Goal: Use online tool/utility: Utilize a website feature to perform a specific function

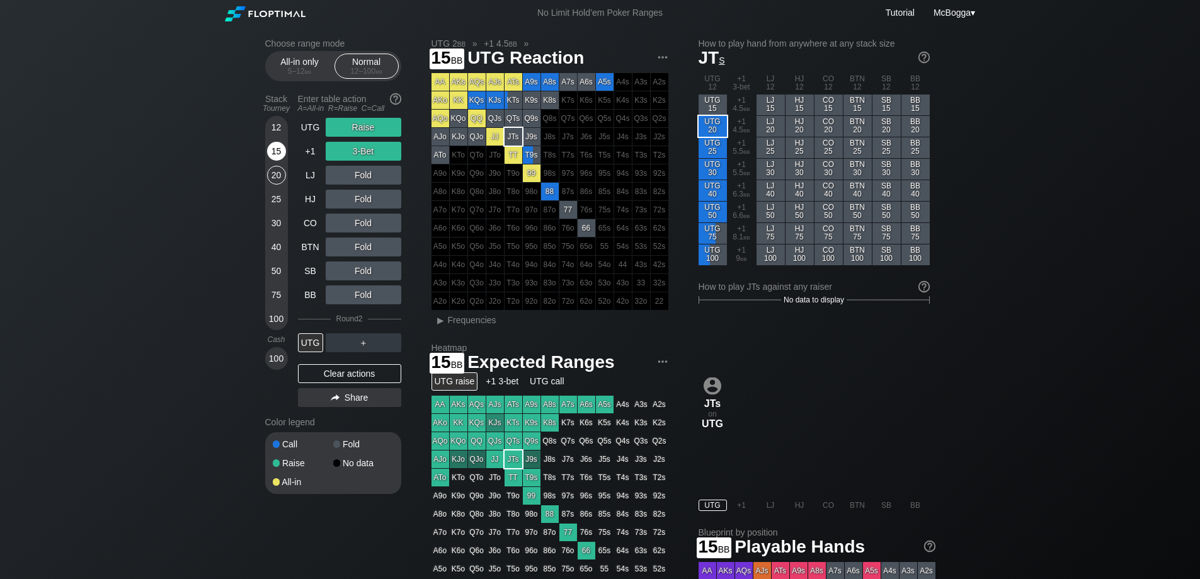
click at [277, 152] on div "15" at bounding box center [276, 151] width 19 height 19
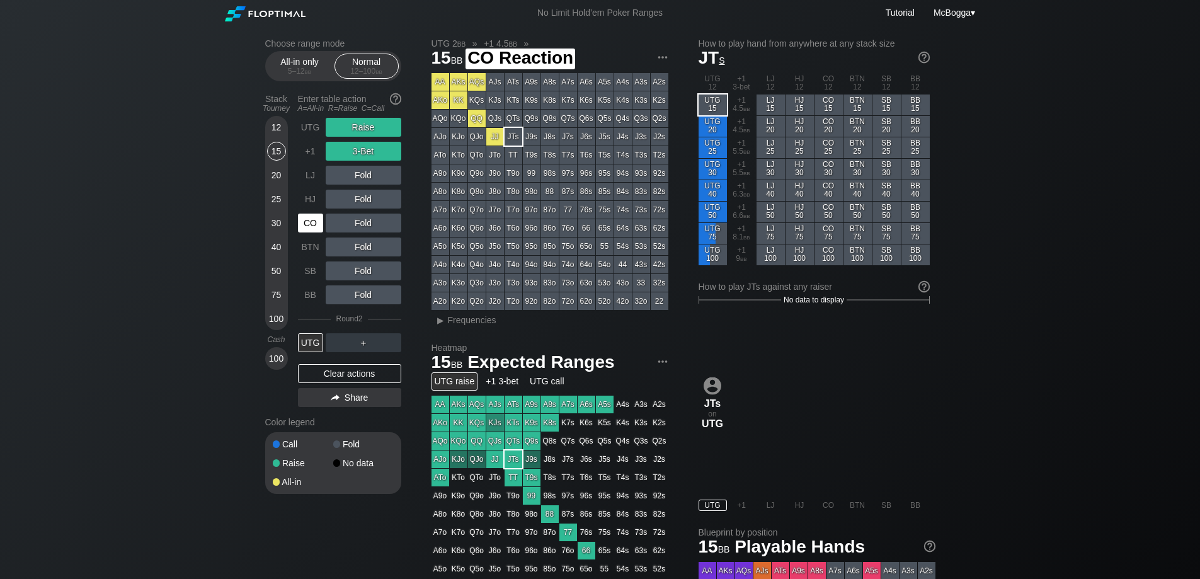
click at [314, 227] on div "CO" at bounding box center [310, 222] width 25 height 19
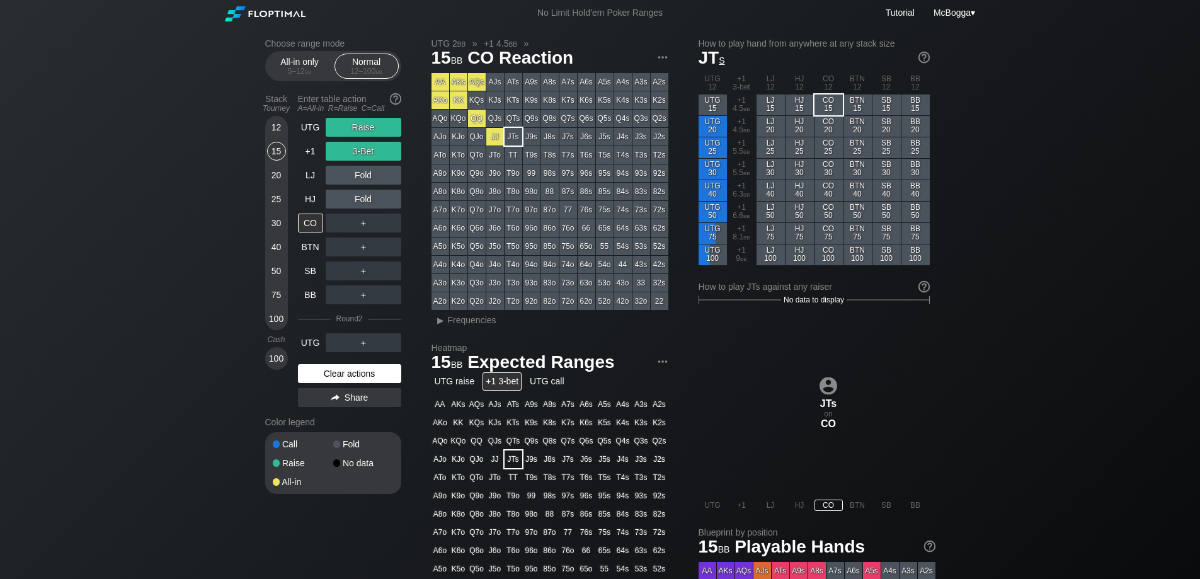
click at [362, 366] on div "Clear actions" at bounding box center [349, 373] width 103 height 19
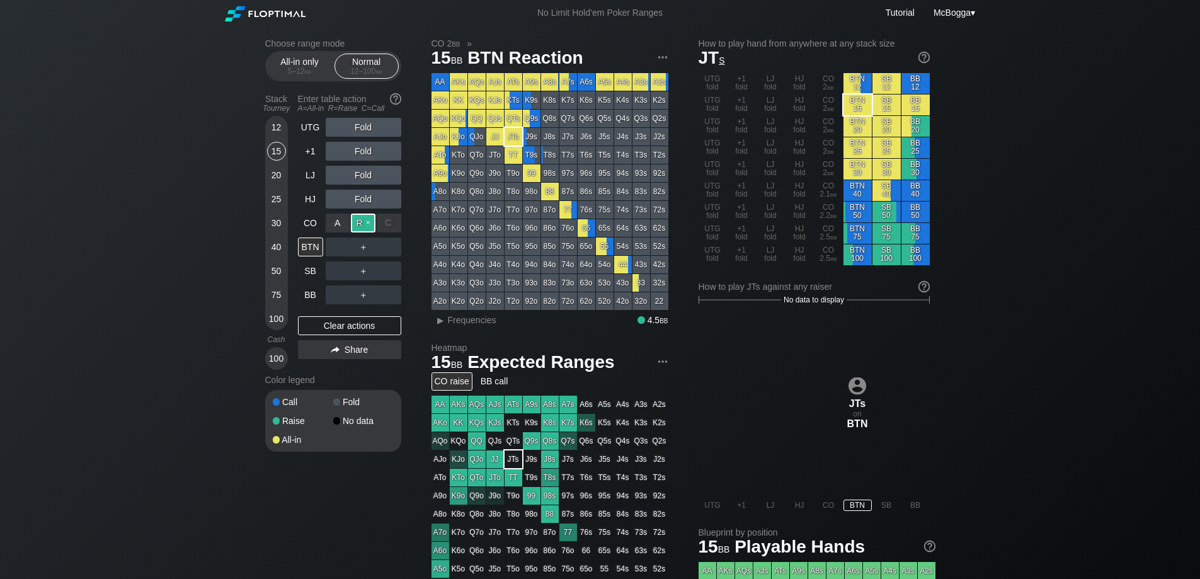
click at [360, 223] on div "R ✕" at bounding box center [363, 222] width 25 height 19
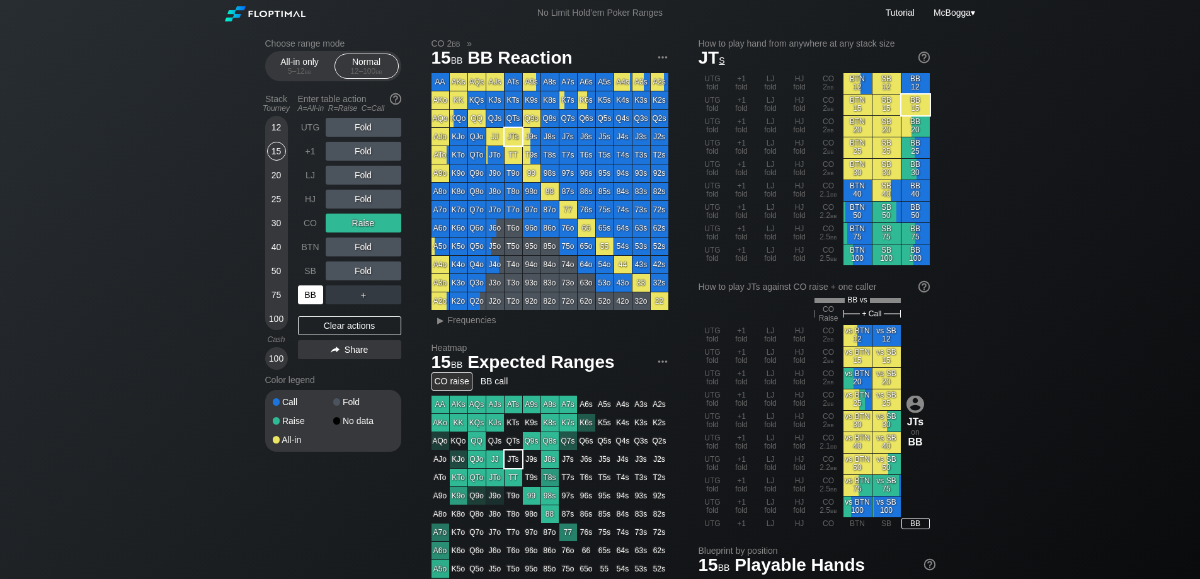
click at [313, 297] on div "BB" at bounding box center [310, 294] width 25 height 19
click at [342, 327] on div "Clear actions" at bounding box center [349, 325] width 103 height 19
